Goal: Task Accomplishment & Management: Complete application form

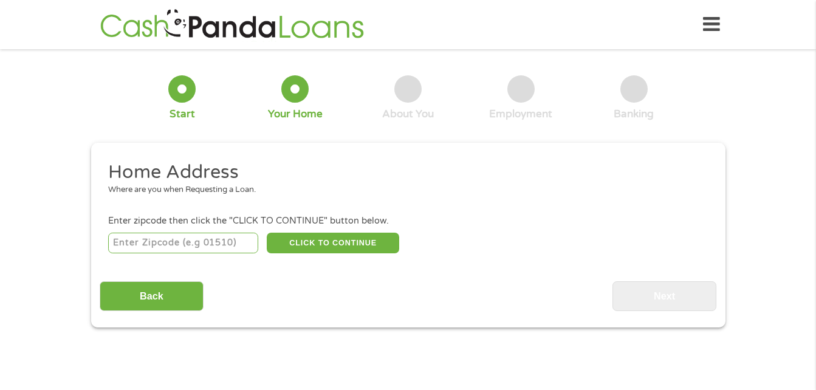
click at [183, 91] on div at bounding box center [181, 88] width 27 height 27
click at [207, 241] on input "number" at bounding box center [183, 243] width 150 height 21
type input "60148"
select select "[US_STATE]"
click at [303, 248] on button "CLICK TO CONTINUE" at bounding box center [333, 243] width 132 height 21
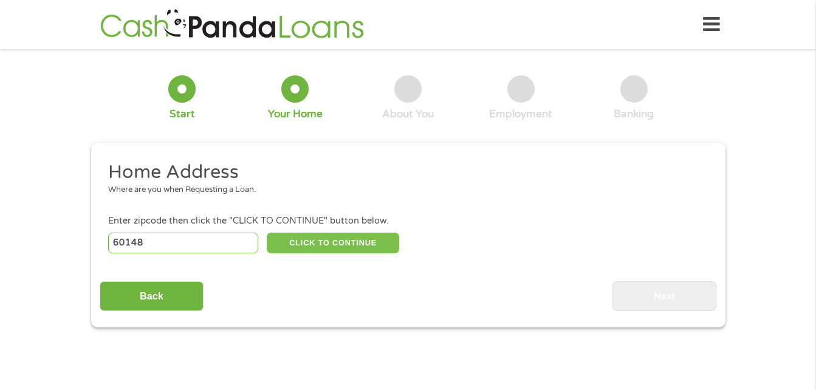
type input "60148"
type input "Lombard"
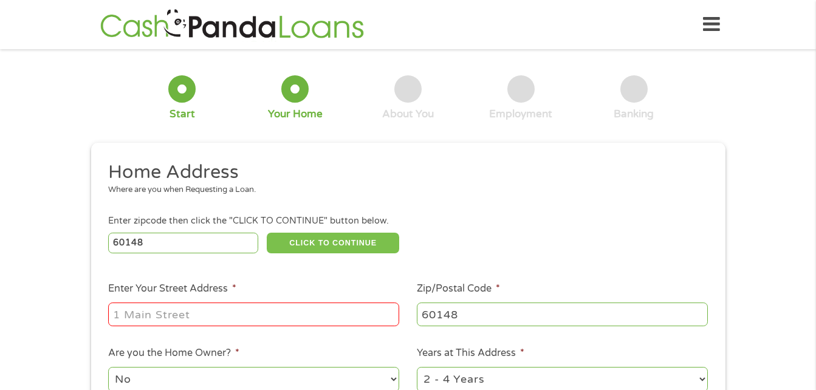
scroll to position [122, 0]
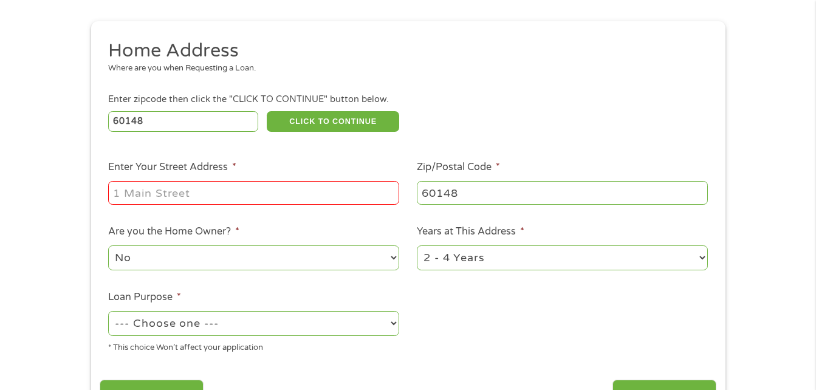
click at [174, 186] on input "Enter Your Street Address *" at bounding box center [253, 192] width 291 height 23
type input "371 North La Londe Avenue"
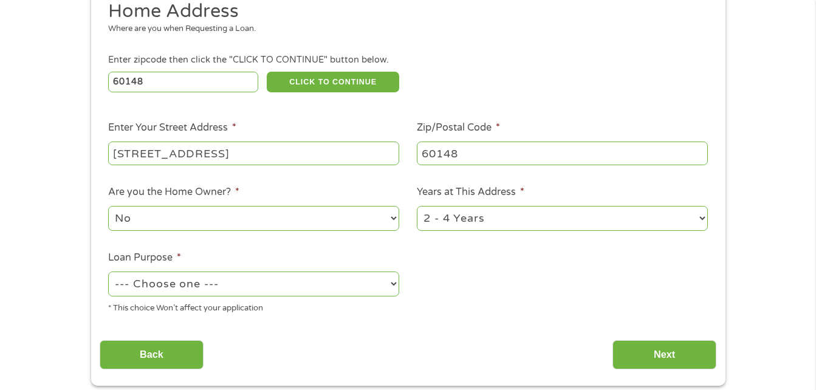
scroll to position [182, 0]
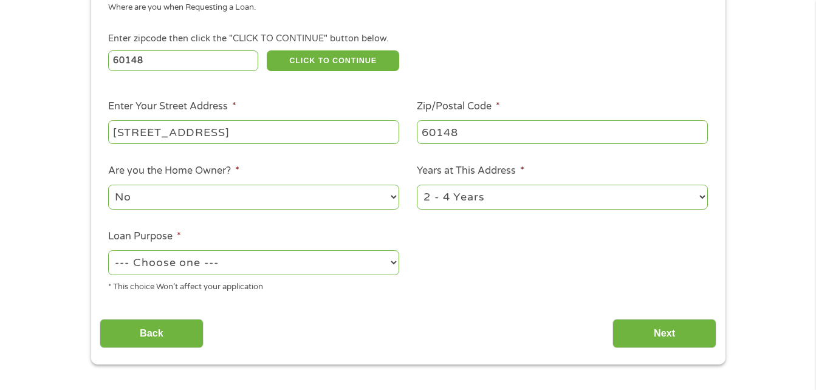
click at [380, 268] on select "--- Choose one --- Pay Bills Debt Consolidation Home Improvement Major Purchase…" at bounding box center [253, 262] width 291 height 25
select select "paybills"
click at [108, 250] on select "--- Choose one --- Pay Bills Debt Consolidation Home Improvement Major Purchase…" at bounding box center [253, 262] width 291 height 25
click at [678, 329] on input "Next" at bounding box center [665, 334] width 104 height 30
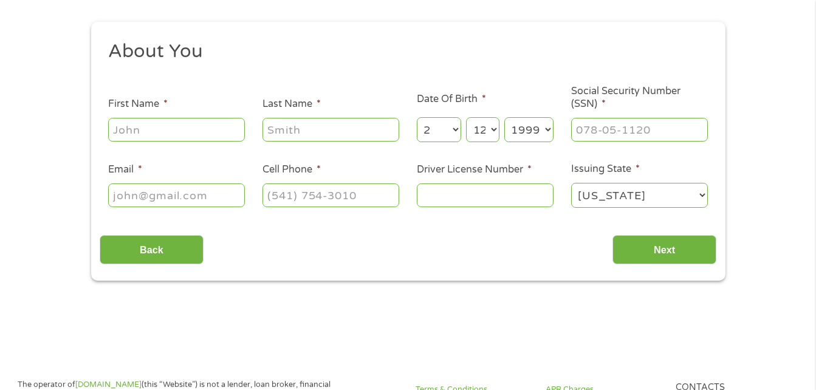
scroll to position [0, 0]
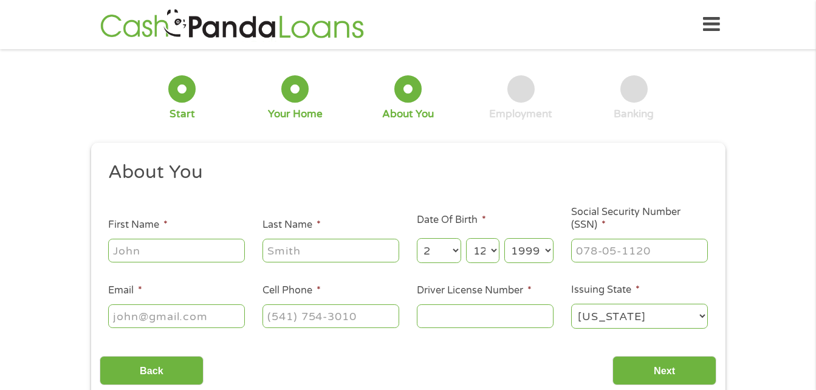
click at [197, 247] on input "First Name *" at bounding box center [176, 250] width 137 height 23
type input "Samantha"
type input "Mejia"
type input "samamphaa12@gmail.com"
type input "(224) 443-9119"
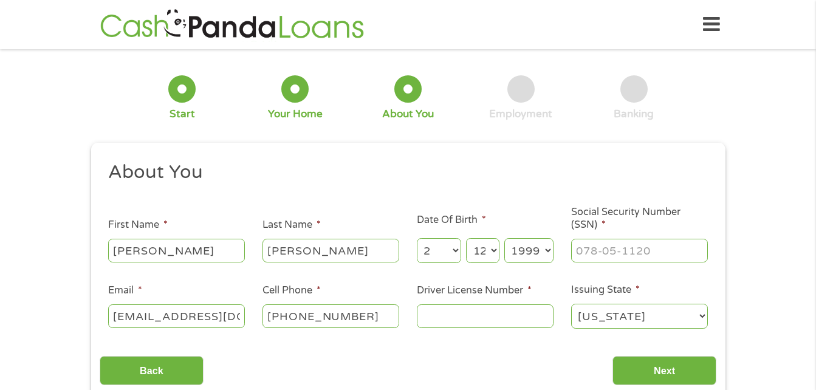
scroll to position [61, 0]
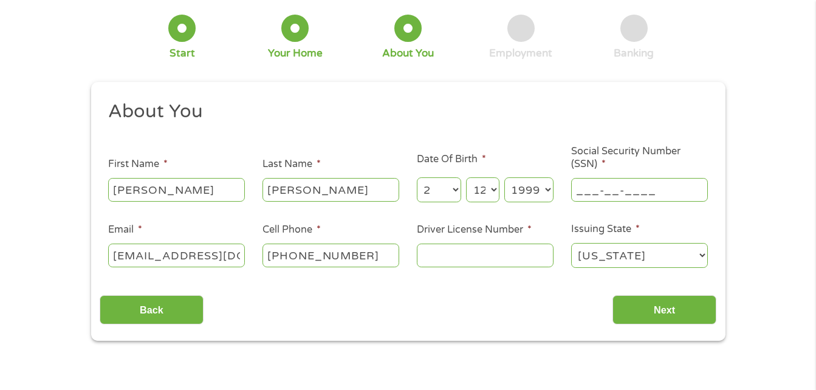
click at [647, 186] on input "___-__-____" at bounding box center [639, 189] width 137 height 23
type input "618-11-7395"
click at [485, 249] on input "Driver License Number *" at bounding box center [485, 255] width 137 height 23
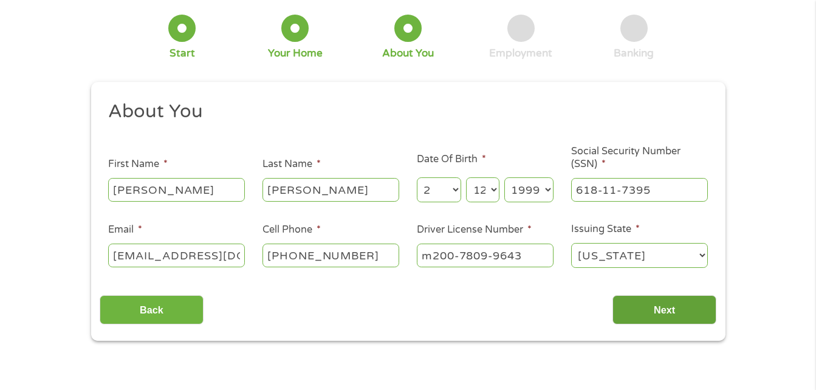
type input "m200-7809-9643"
click at [630, 305] on input "Next" at bounding box center [665, 310] width 104 height 30
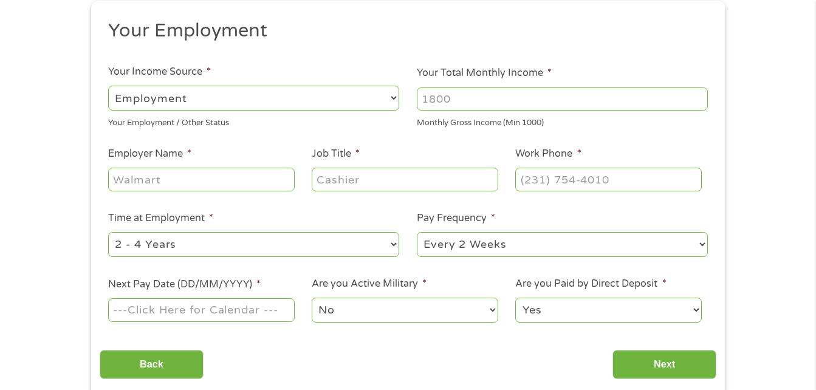
scroll to position [122, 0]
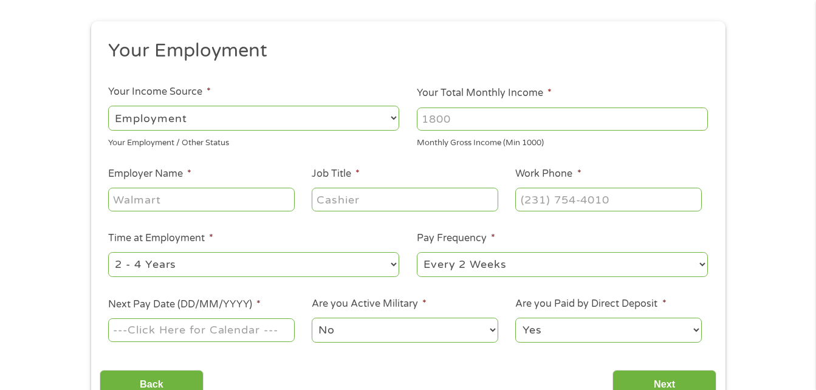
click at [194, 202] on input "Employer Name *" at bounding box center [201, 199] width 186 height 23
type input "prarie walk dental"
click at [405, 197] on input "Job Title *" at bounding box center [405, 199] width 186 height 23
type input "dental assistant"
click at [542, 192] on input "(___) ___-____" at bounding box center [608, 199] width 186 height 23
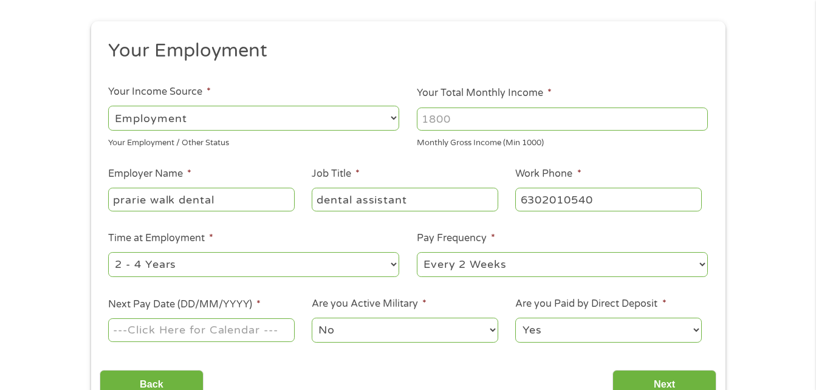
type input "(630) 201-0540"
click at [459, 120] on input "Your Total Monthly Income *" at bounding box center [562, 119] width 291 height 23
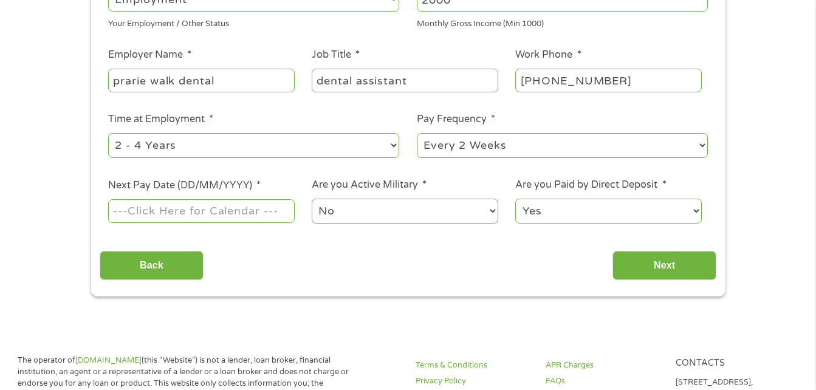
scroll to position [243, 0]
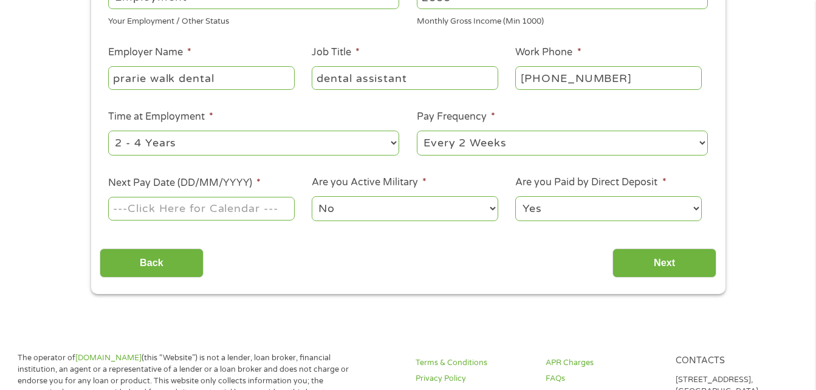
type input "2000"
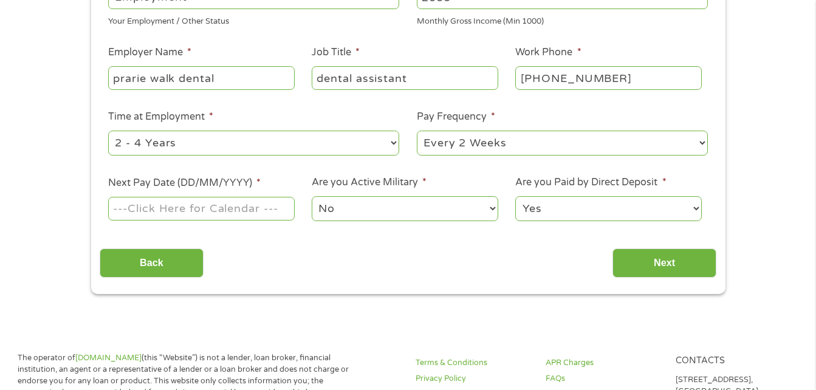
click at [199, 208] on input "Next Pay Date (DD/MM/YYYY) *" at bounding box center [201, 208] width 186 height 23
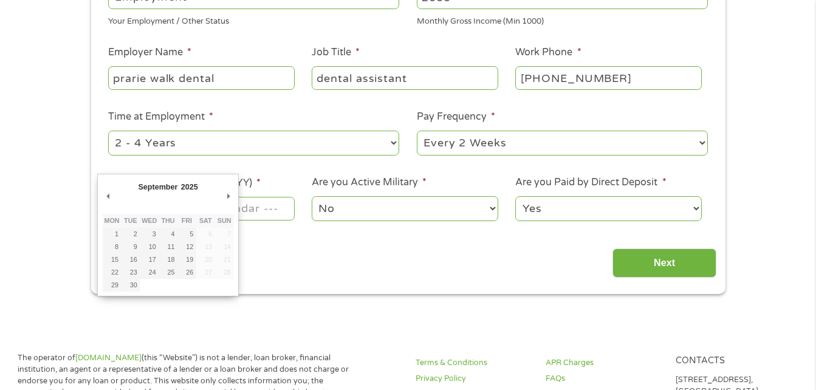
click at [114, 196] on div "September January February March April May June July August September October N…" at bounding box center [168, 189] width 131 height 20
type input "05/09/2025"
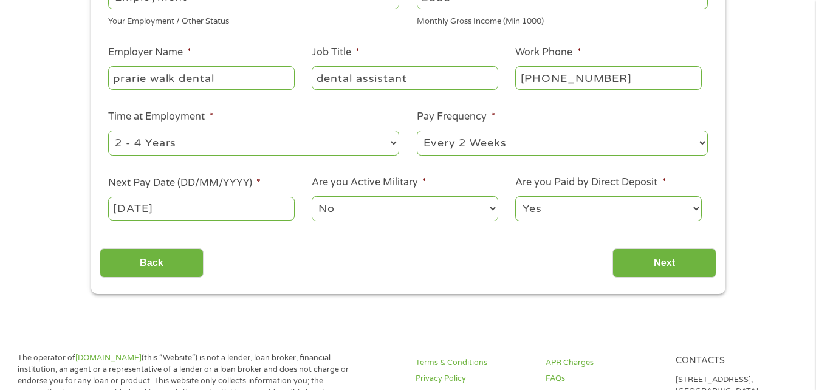
click at [393, 210] on select "No Yes" at bounding box center [405, 208] width 186 height 25
click at [560, 238] on div "Your Employment Your Income Source * --- Choose one --- Employment Self Employe…" at bounding box center [408, 97] width 617 height 361
click at [665, 274] on input "Next" at bounding box center [665, 264] width 104 height 30
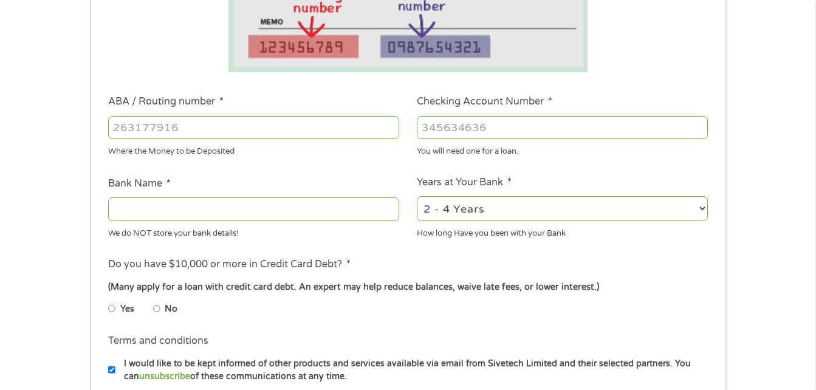
scroll to position [304, 0]
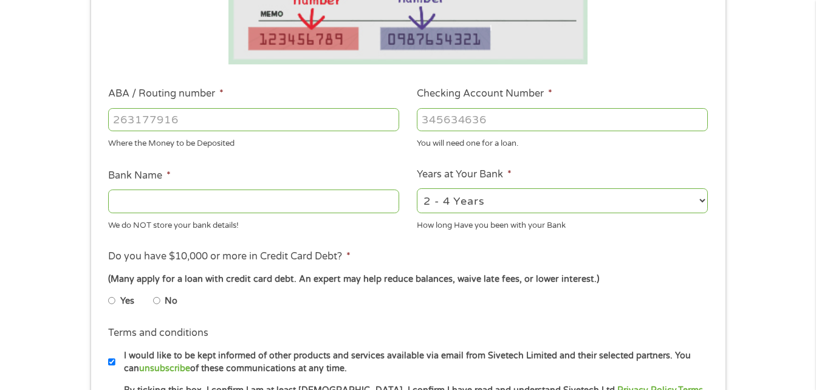
click at [192, 126] on input "ABA / Routing number *" at bounding box center [253, 119] width 291 height 23
type input "103100195"
type input "CENTRAL NATIONAL BANK TRUST"
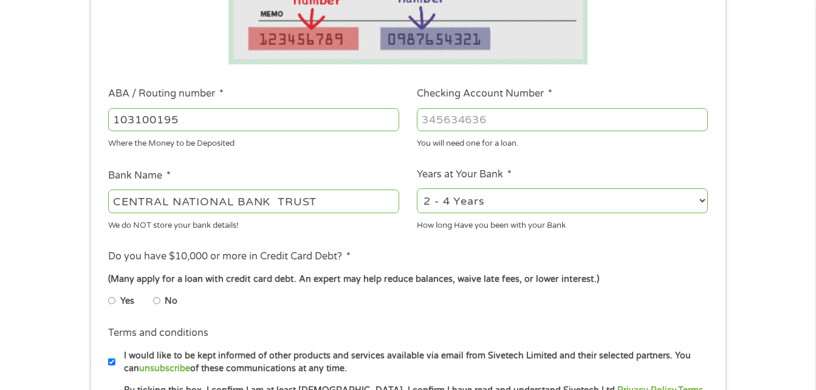
type input "103100195"
click at [540, 121] on input "Checking Account Number *" at bounding box center [562, 119] width 291 height 23
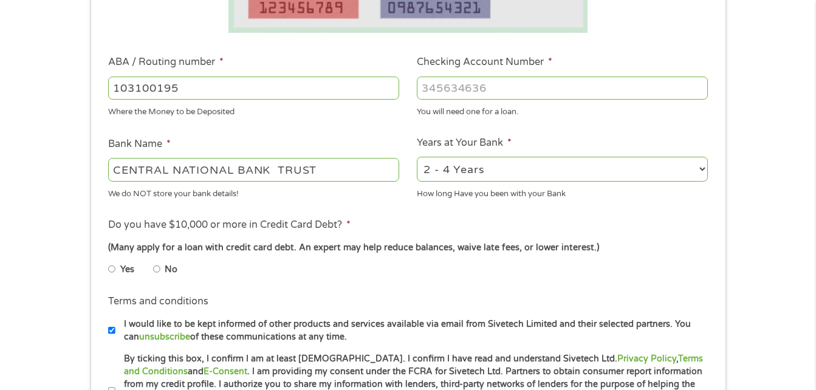
scroll to position [365, 0]
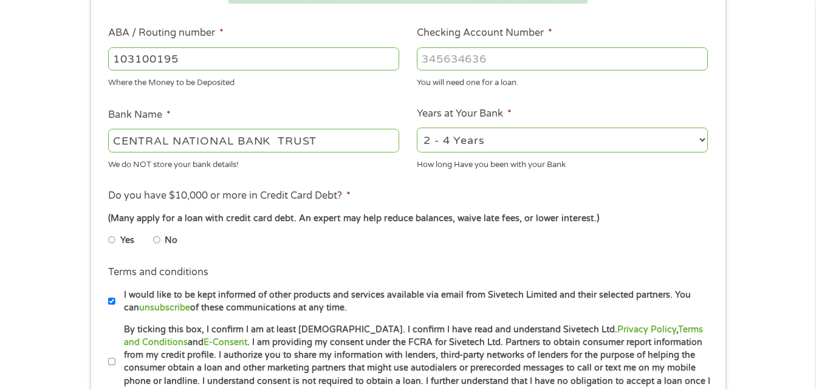
type input "689182046086"
drag, startPoint x: 356, startPoint y: 147, endPoint x: 33, endPoint y: 178, distance: 324.8
click at [33, 178] on div "1 Start 2 Your Home 3 About You 4 Employment 5 Banking 6 This field is hidden w…" at bounding box center [408, 78] width 816 height 771
type input "chime"
click at [482, 215] on div "(Many apply for a loan with credit card debt. An expert may help reduce balance…" at bounding box center [407, 218] width 599 height 13
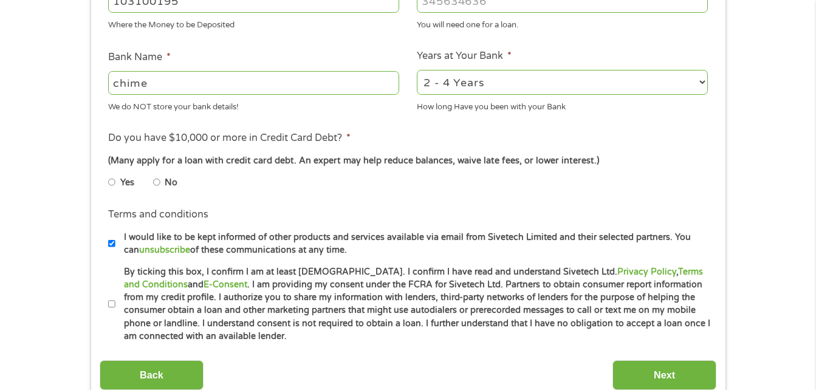
scroll to position [425, 0]
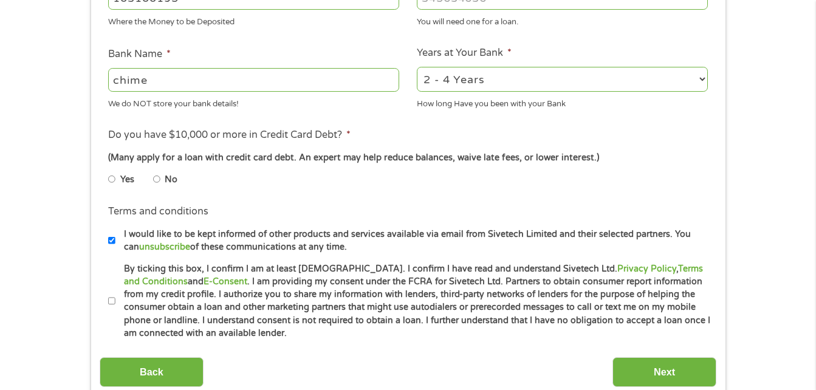
click at [156, 179] on input "No" at bounding box center [156, 179] width 7 height 19
radio input "true"
click at [116, 238] on label "I would like to be kept informed of other products and services available via e…" at bounding box center [413, 241] width 596 height 26
click at [115, 238] on input "I would like to be kept informed of other products and services available via e…" at bounding box center [111, 240] width 7 height 19
checkbox input "false"
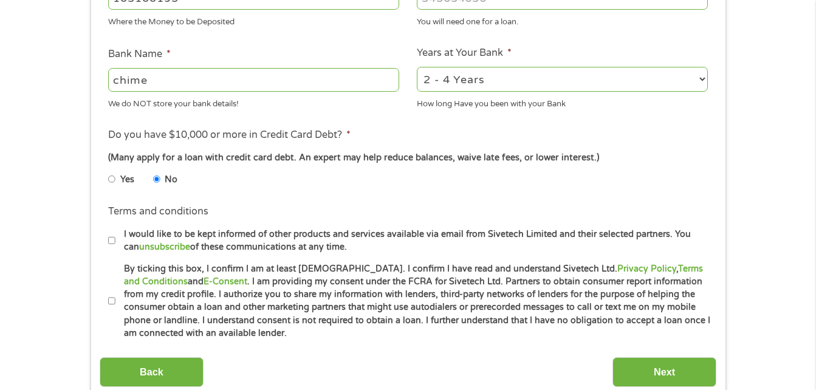
click at [112, 299] on input "By ticking this box, I confirm I am at least 18 years old. I confirm I have rea…" at bounding box center [111, 301] width 7 height 19
checkbox input "true"
click at [668, 368] on input "Next" at bounding box center [665, 372] width 104 height 30
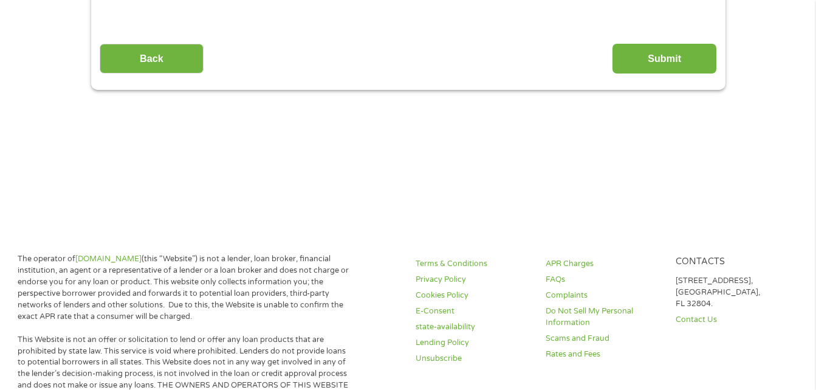
scroll to position [0, 0]
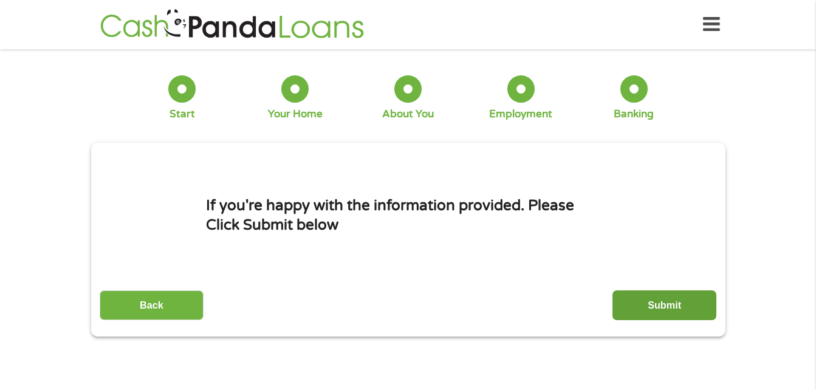
click at [635, 297] on input "Submit" at bounding box center [665, 305] width 104 height 30
